Goal: Information Seeking & Learning: Understand process/instructions

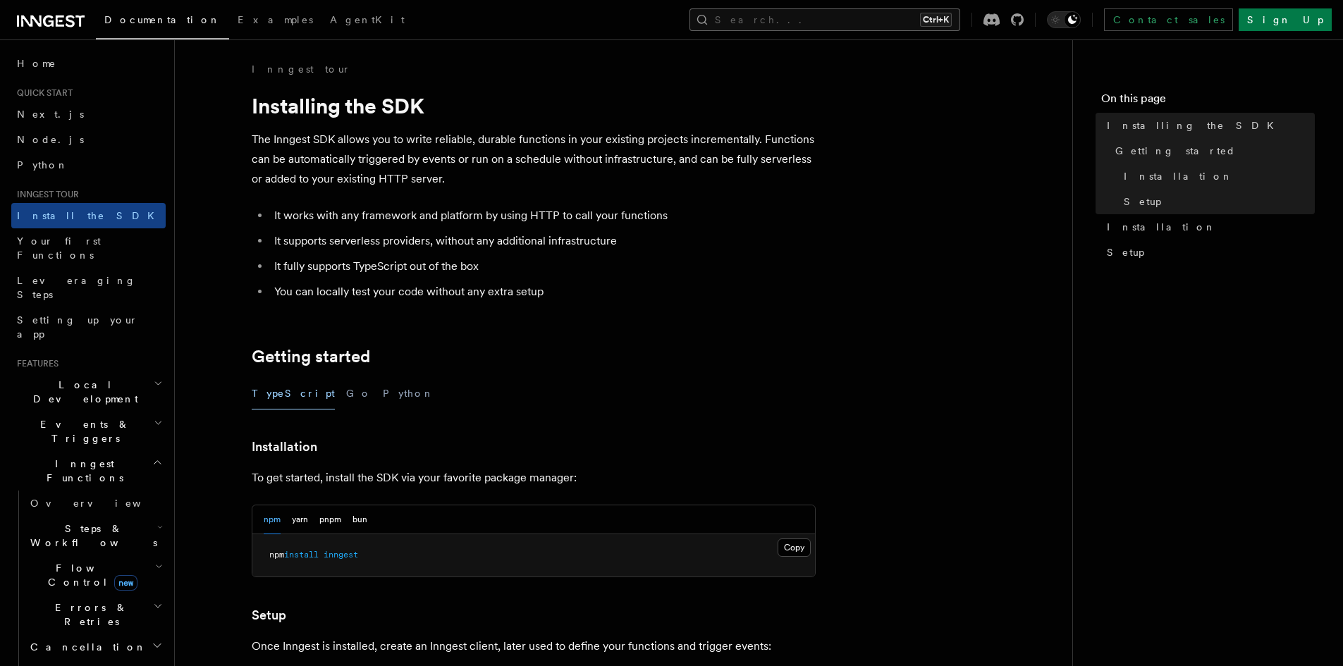
click at [862, 24] on button "Search... Ctrl+K" at bounding box center [825, 19] width 271 height 23
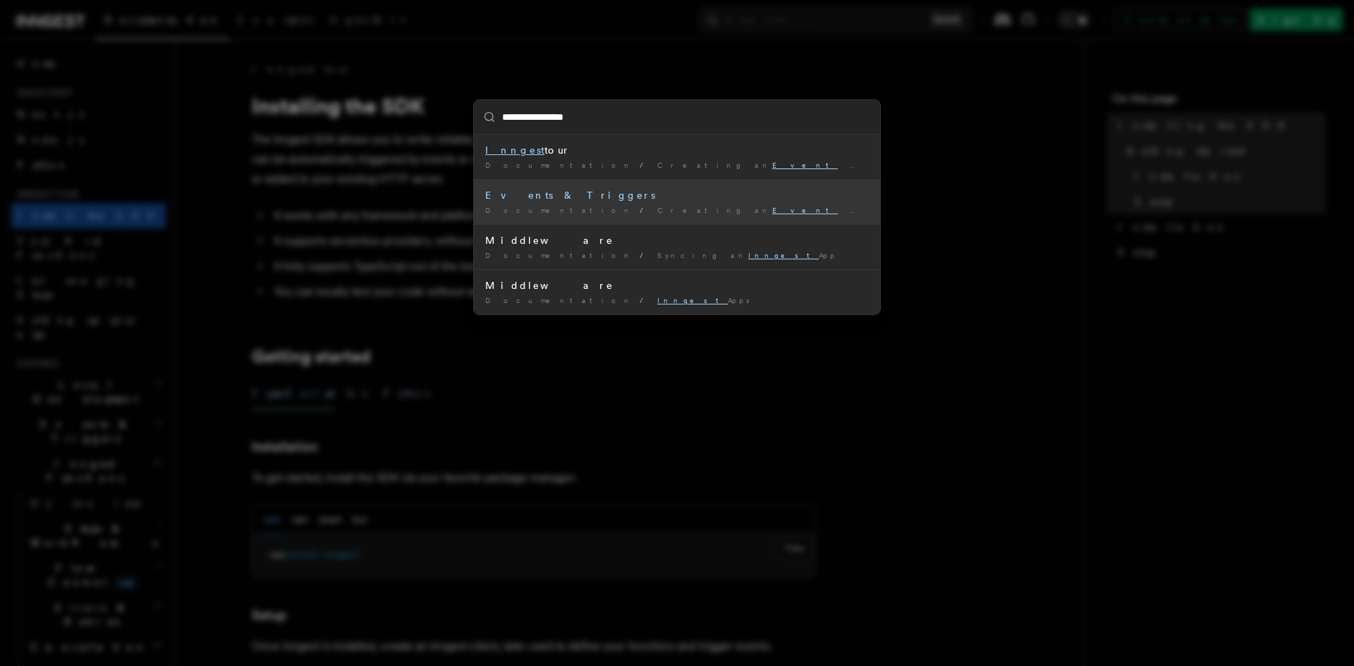
click at [537, 195] on div "Events & Triggers" at bounding box center [677, 195] width 384 height 14
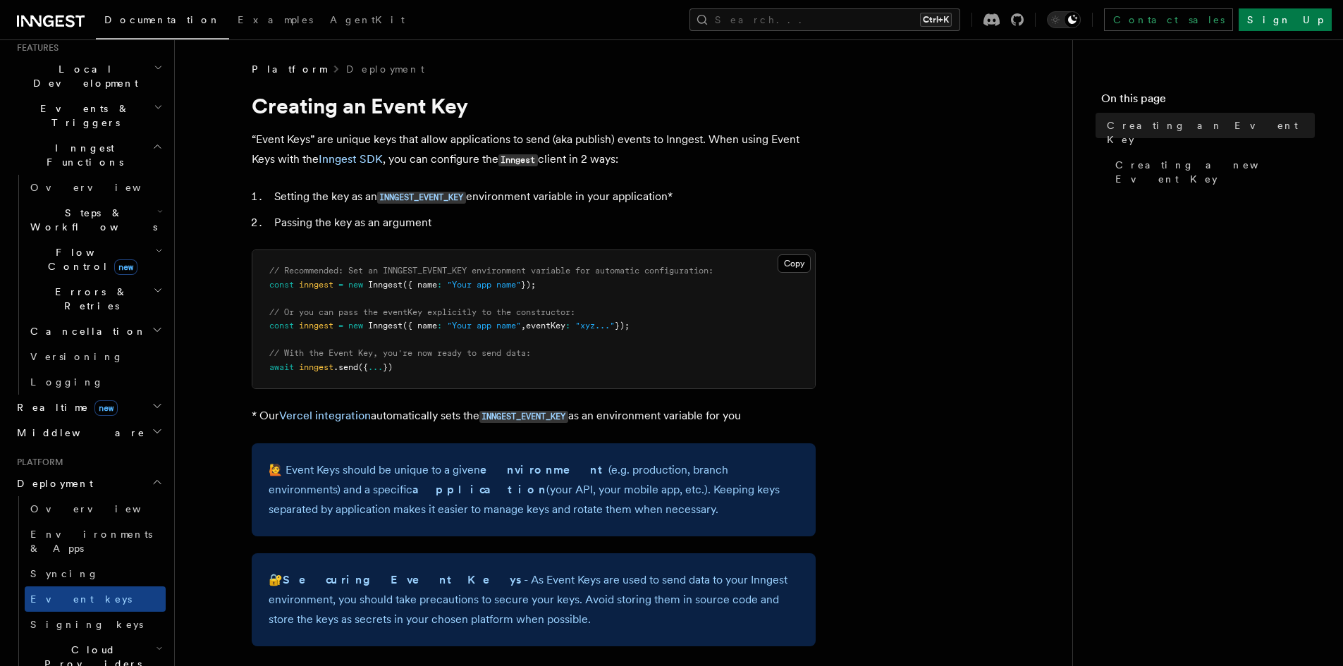
click at [551, 224] on li "Passing the key as an argument" at bounding box center [543, 223] width 546 height 20
click at [525, 219] on li "Passing the key as an argument" at bounding box center [543, 223] width 546 height 20
click at [524, 219] on li "Passing the key as an argument" at bounding box center [543, 223] width 546 height 20
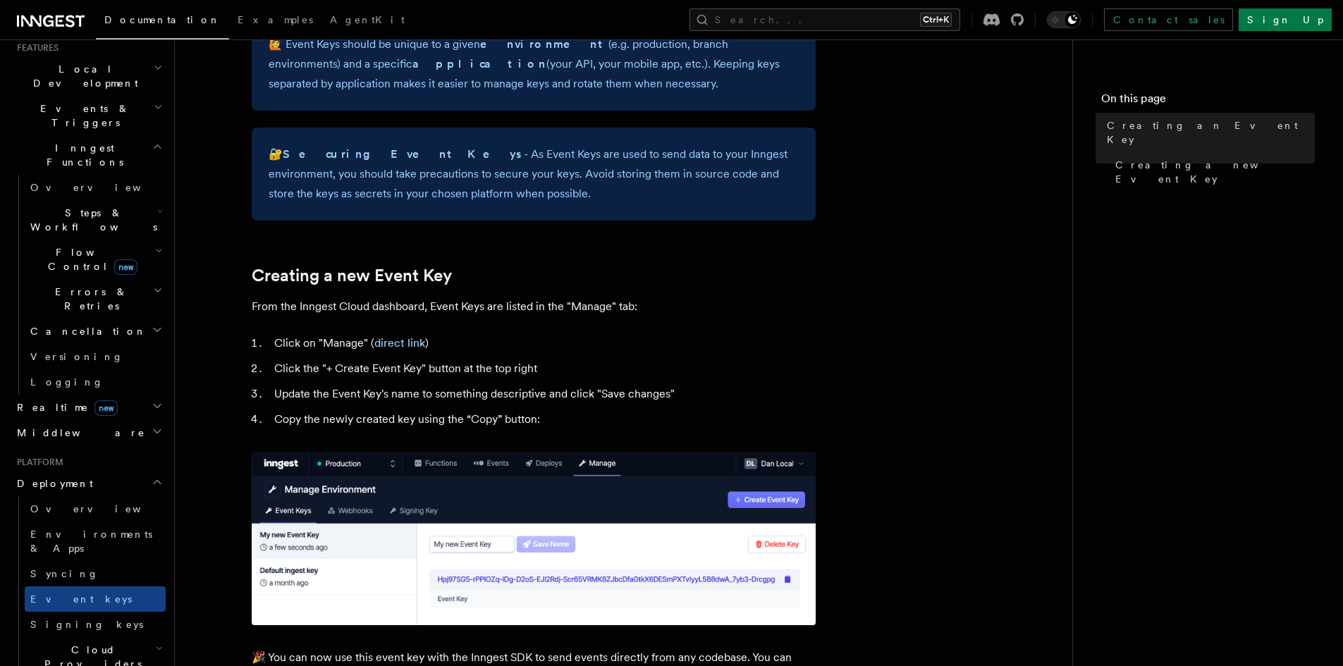
scroll to position [470, 0]
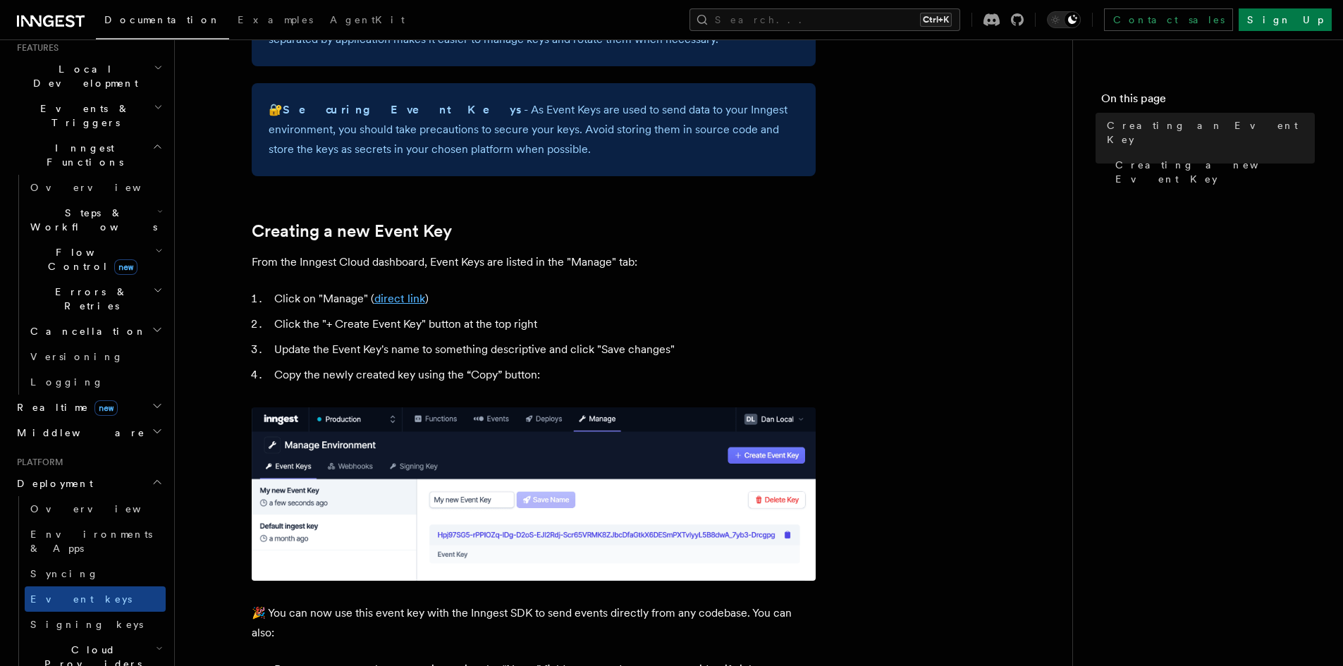
click at [400, 294] on link "direct link" at bounding box center [399, 298] width 51 height 13
